Goal: Navigation & Orientation: Go to known website

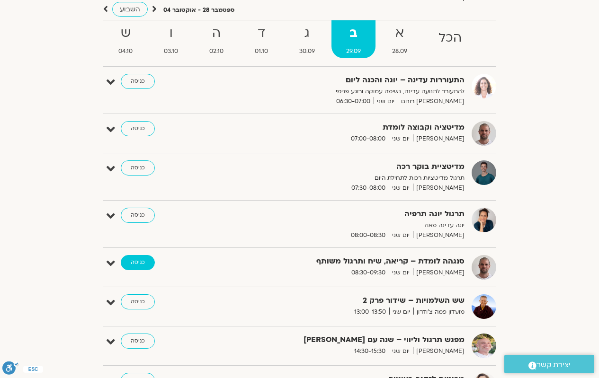
click at [141, 265] on link "כניסה" at bounding box center [138, 262] width 34 height 15
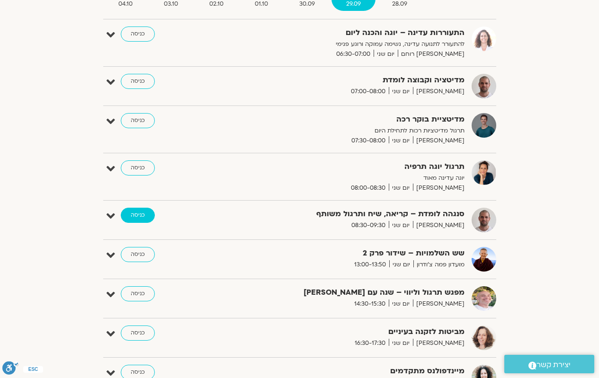
click at [143, 216] on link "כניסה" at bounding box center [138, 215] width 34 height 15
